Goal: Task Accomplishment & Management: Complete application form

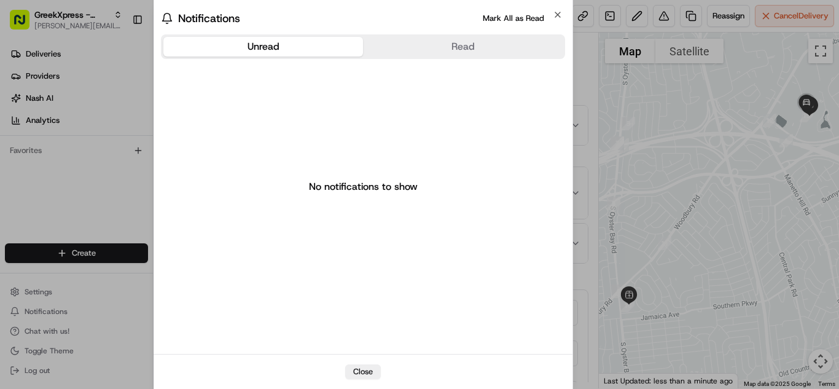
click at [113, 198] on div at bounding box center [419, 194] width 839 height 389
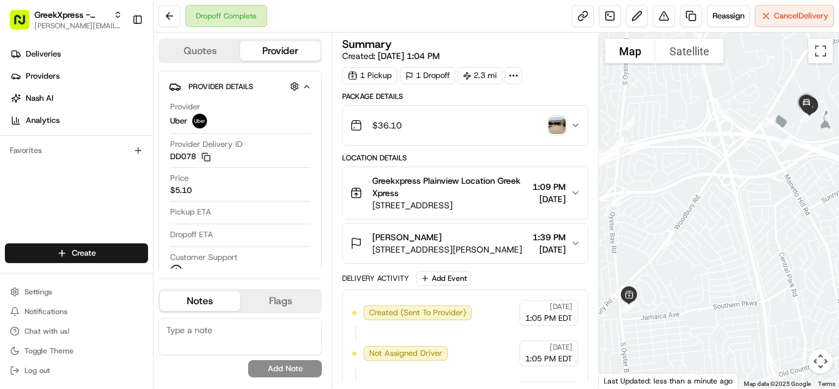
click at [104, 250] on html "GreekXpress - Plainview [EMAIL_ADDRESS][DOMAIN_NAME] Toggle Sidebar Deliveries …" at bounding box center [419, 194] width 839 height 389
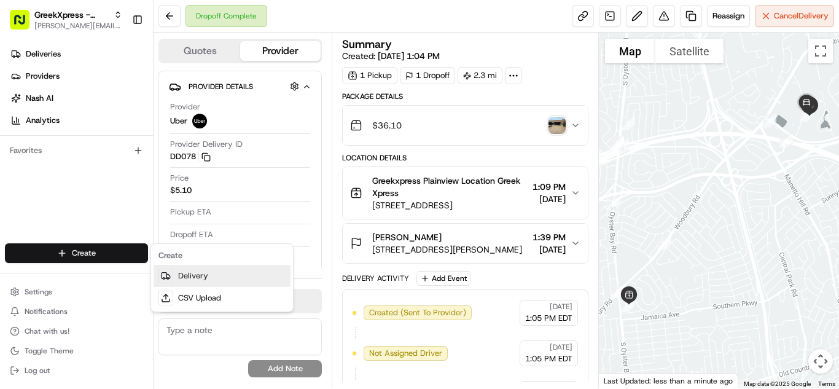
click at [221, 283] on link "Delivery" at bounding box center [222, 276] width 137 height 22
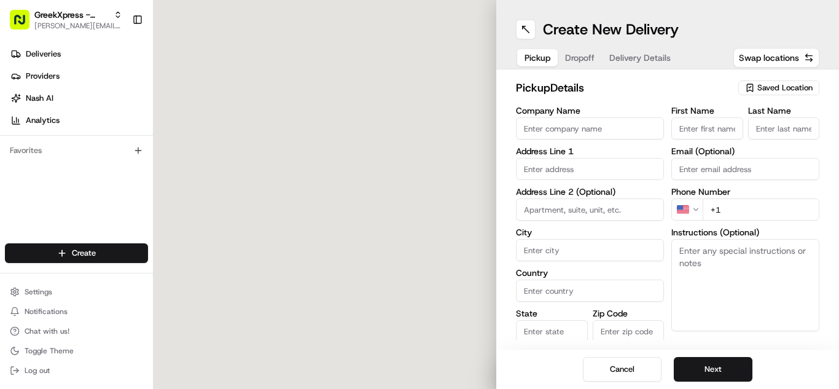
click at [777, 83] on span "Saved Location" at bounding box center [785, 87] width 55 height 11
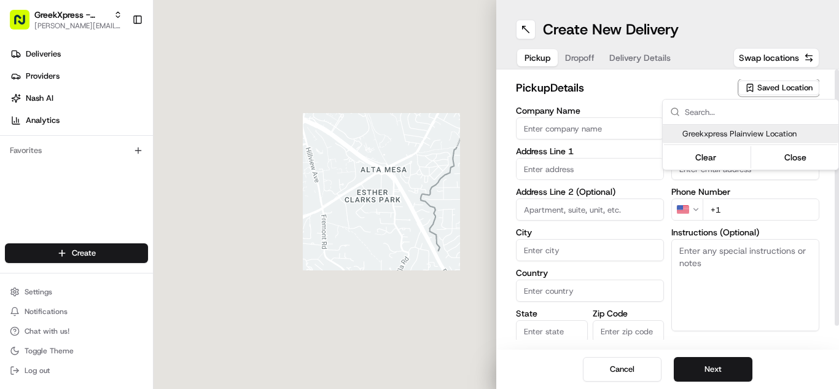
click at [793, 134] on span "Greekxpress Plainview Location" at bounding box center [758, 133] width 151 height 11
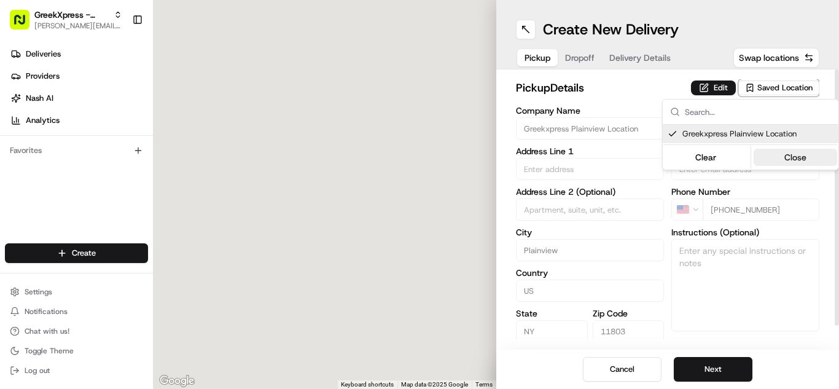
type input "Greekxpress Plainview Location"
type input "Plainview"
type input "US"
type input "NY"
type input "11803"
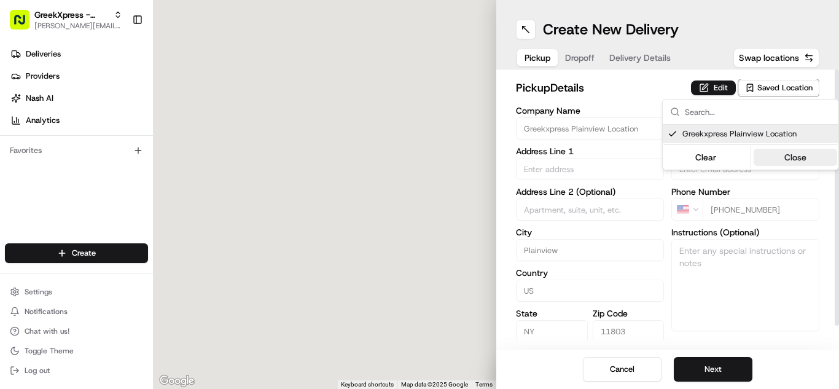
type input "Greek"
type input "Xpress"
type input "[PHONE_NUMBER]"
click at [798, 156] on button "Close" at bounding box center [796, 157] width 84 height 17
type input "[STREET_ADDRESS]"
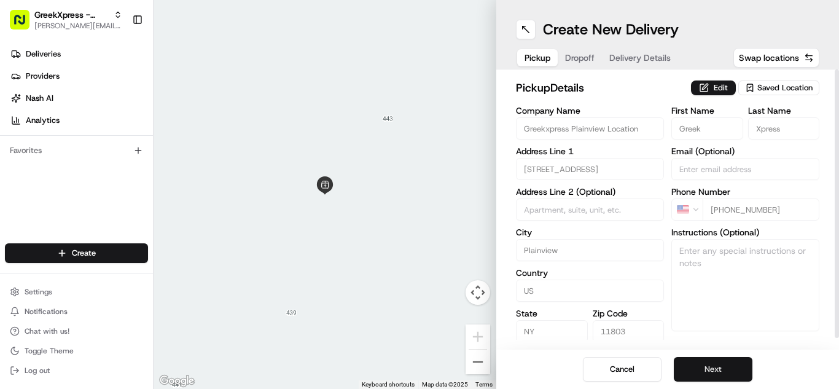
click at [713, 361] on button "Next" at bounding box center [713, 369] width 79 height 25
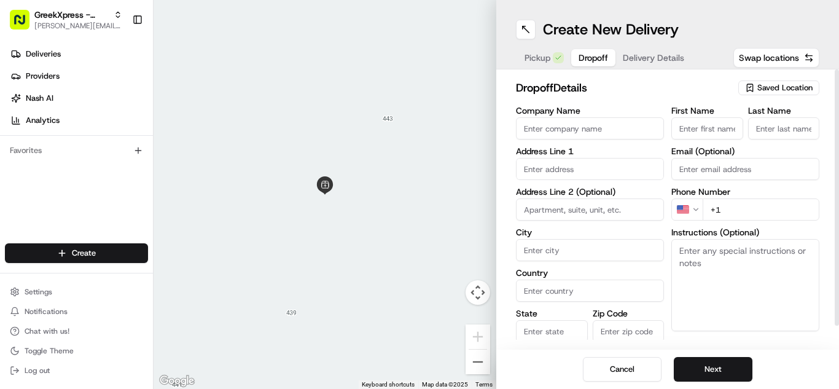
paste textarea "PLEASE HAND FOOD DIRECTLY TO CUSTOMER, DO NOT LEAVE IT OUTSIDE, THANK YOU!!"
type textarea "PLEASE HAND FOOD DIRECTLY TO CUSTOMER, DO NOT LEAVE IT OUTSIDE, THANK YOU!!"
click at [629, 170] on input "text" at bounding box center [590, 169] width 148 height 22
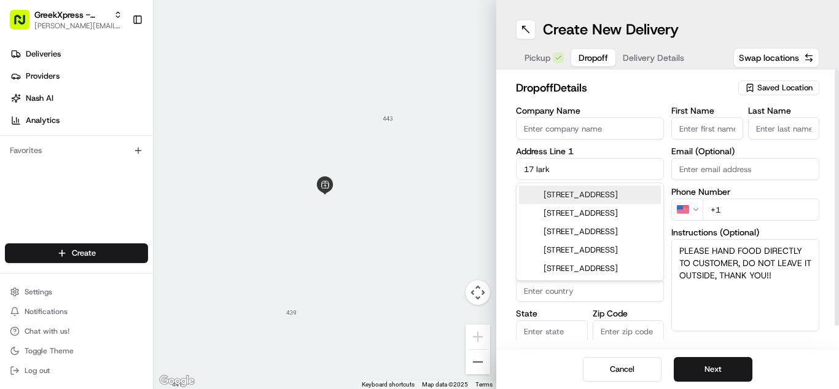
type input "[STREET_ADDRESS]"
type input "Woodbury"
type input "[GEOGRAPHIC_DATA]"
type input "NY"
type input "11797"
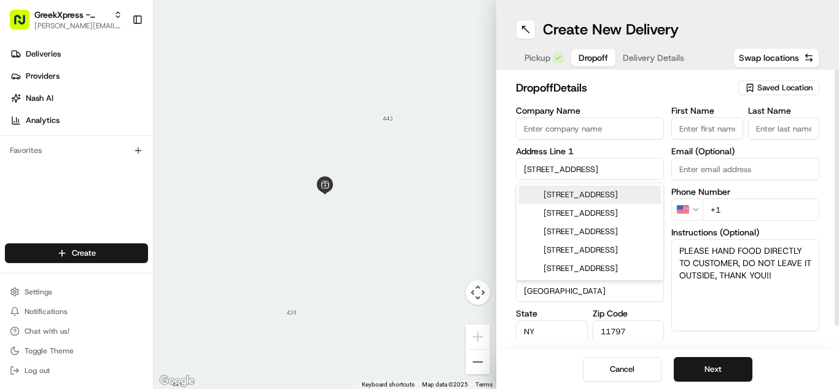
type input "[PERSON_NAME]"
type input "M."
type input "[PHONE_NUMBER]"
drag, startPoint x: 798, startPoint y: 339, endPoint x: 801, endPoint y: 351, distance: 12.7
click at [804, 348] on div "dropoff Details Saved Location Company Name Address Line [GEOGRAPHIC_DATA] Addr…" at bounding box center [667, 209] width 343 height 280
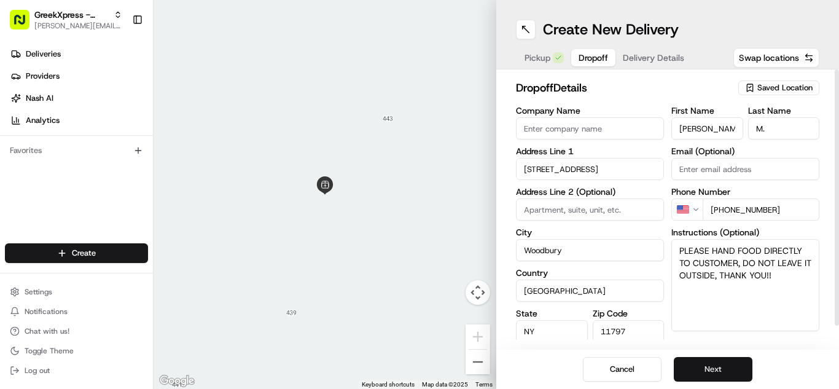
click at [741, 372] on button "Next" at bounding box center [713, 369] width 79 height 25
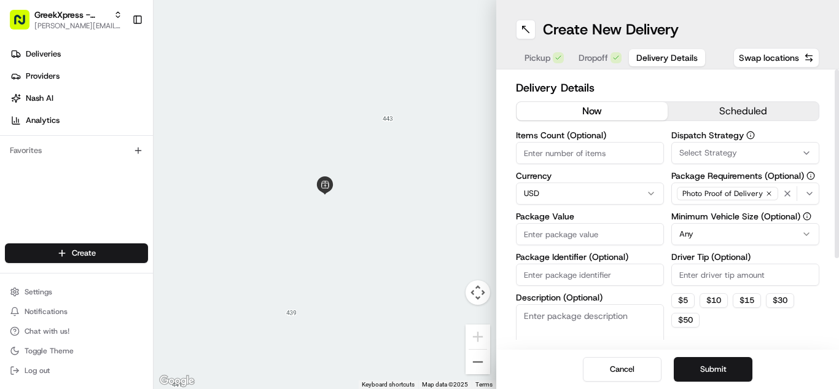
click at [617, 233] on input "Package Value" at bounding box center [590, 234] width 148 height 22
type input "5"
type input "27.90"
click at [680, 236] on html "GreekXpress - Plainview [EMAIL_ADDRESS][DOMAIN_NAME] Toggle Sidebar Deliveries …" at bounding box center [419, 194] width 839 height 389
click at [757, 274] on input "Driver Tip (Optional)" at bounding box center [746, 275] width 148 height 22
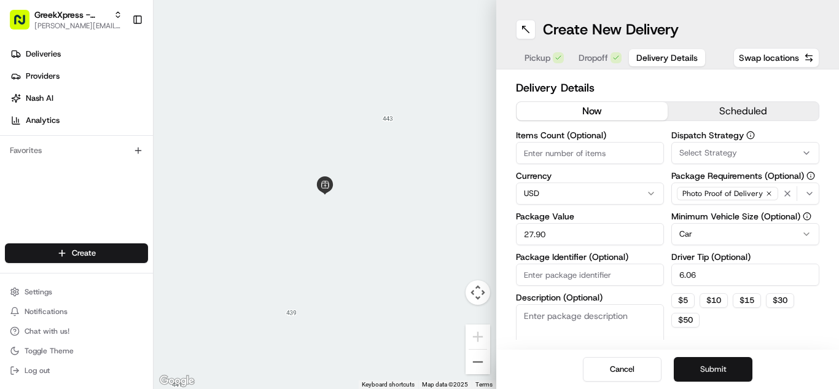
type input "6.06"
click at [715, 374] on button "Submit" at bounding box center [713, 369] width 79 height 25
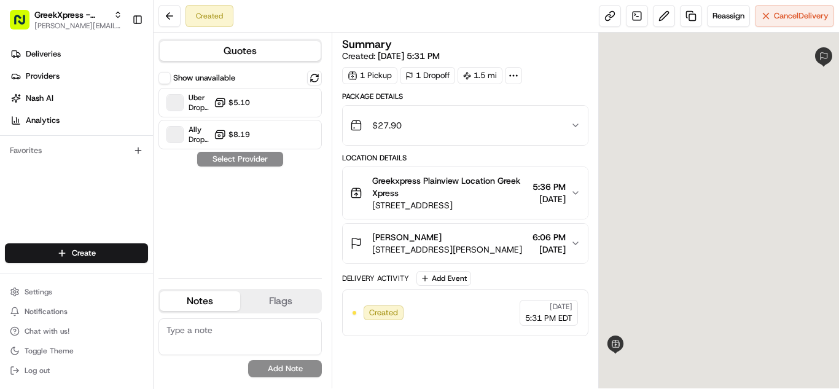
click at [268, 103] on div "Uber Dropoff ETA 16 minutes $5.10" at bounding box center [240, 102] width 163 height 29
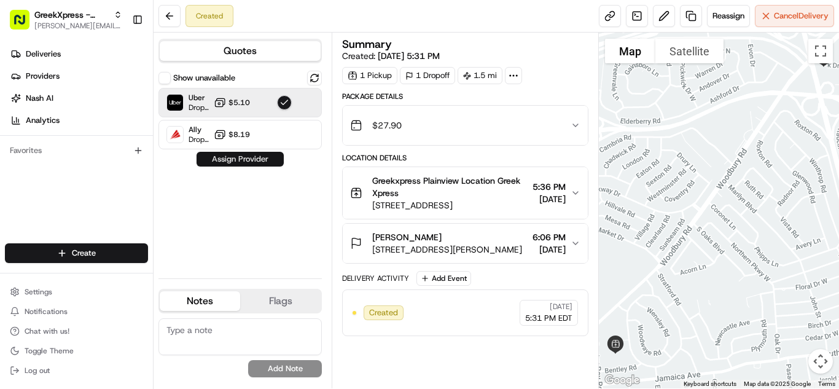
click at [267, 155] on button "Assign Provider" at bounding box center [240, 159] width 87 height 15
